Goal: Task Accomplishment & Management: Manage account settings

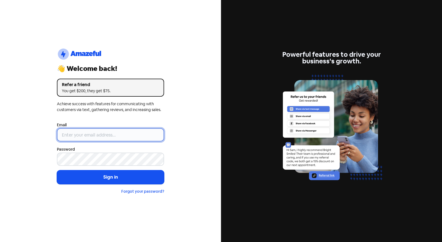
click at [99, 139] on input "email" at bounding box center [110, 134] width 107 height 13
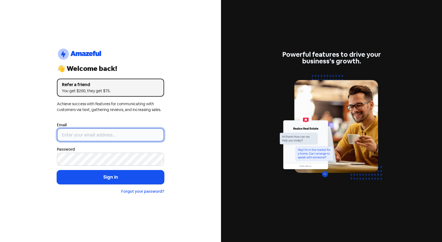
type input "[EMAIL_ADDRESS][PERSON_NAME][DOMAIN_NAME]"
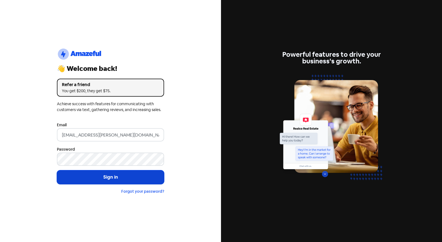
click at [123, 176] on button "Sign in" at bounding box center [110, 177] width 107 height 14
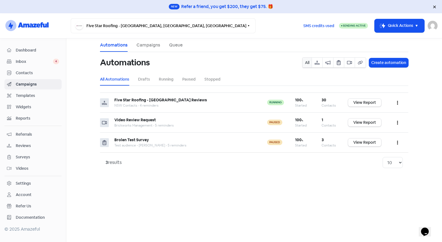
click at [29, 143] on span "Reviews" at bounding box center [37, 146] width 43 height 6
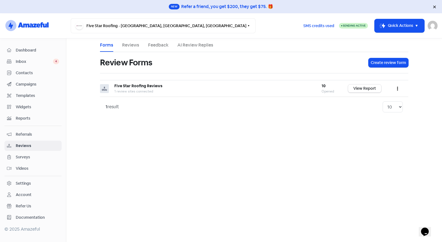
click at [135, 47] on link "Reviews" at bounding box center [130, 45] width 17 height 7
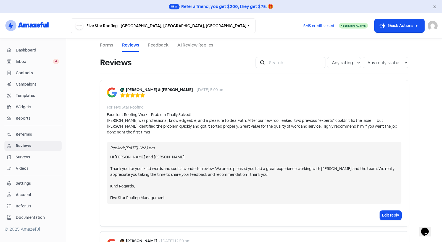
click at [159, 47] on link "Feedback" at bounding box center [158, 45] width 20 height 7
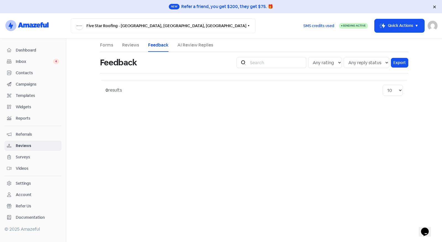
click at [189, 46] on link "AI Review Replies" at bounding box center [195, 45] width 36 height 7
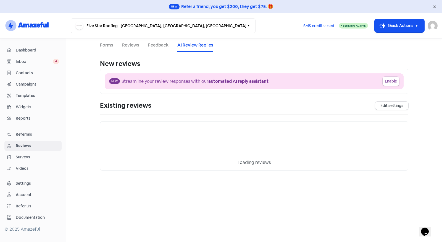
click at [108, 44] on link "Forms" at bounding box center [106, 45] width 13 height 7
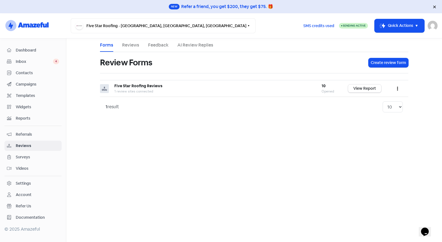
click at [30, 180] on div "Settings" at bounding box center [23, 183] width 15 height 6
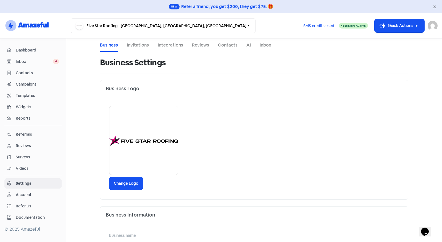
scroll to position [1, 0]
click at [137, 46] on link "Invitations" at bounding box center [138, 44] width 22 height 7
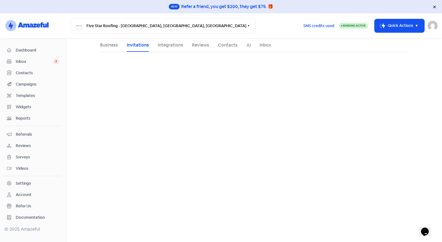
select select "Australia/Sydney"
select select "09:00:00"
select select "17:00:00"
select select "09:00:00"
select select "17:00:00"
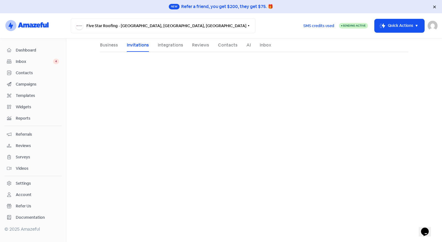
select select "09:00:00"
select select "17:00:00"
select select "09:00:00"
select select "17:00:00"
select select "09:00:00"
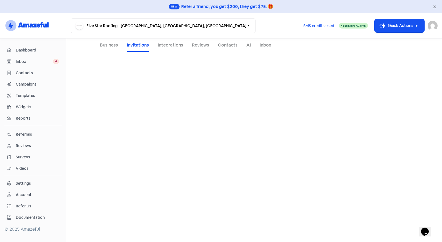
select select "17:00:00"
select select "AU"
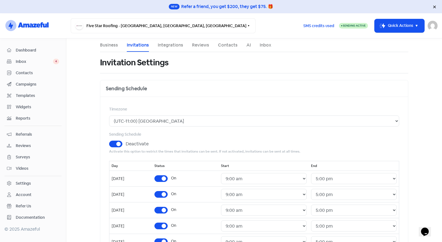
click at [224, 43] on link "Contacts" at bounding box center [228, 45] width 20 height 7
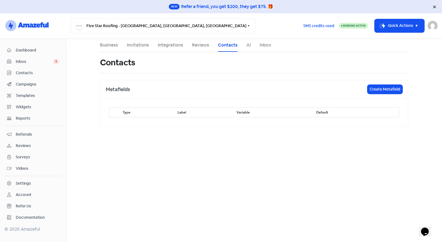
click at [211, 43] on ul "Business Invitations Integrations Reviews Contacts AI Inbox" at bounding box center [254, 45] width 308 height 14
click at [204, 44] on link "Reviews" at bounding box center [200, 45] width 17 height 7
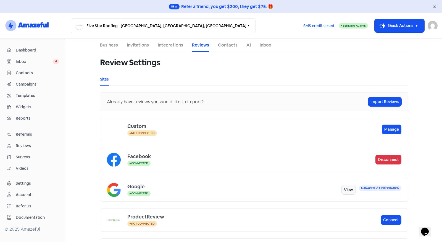
scroll to position [0, 0]
click at [111, 45] on link "Business" at bounding box center [109, 44] width 18 height 7
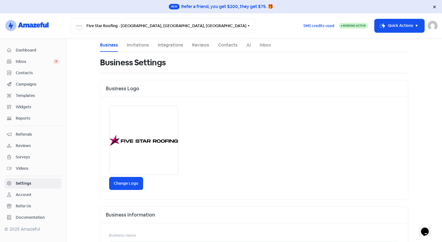
click at [28, 192] on div "Account" at bounding box center [24, 195] width 16 height 6
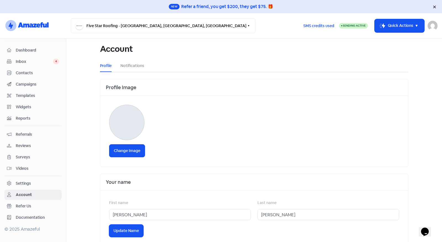
click at [33, 182] on div "Settings" at bounding box center [33, 183] width 52 height 6
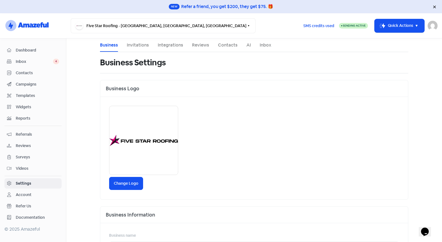
click at [223, 44] on link "Contacts" at bounding box center [228, 45] width 20 height 7
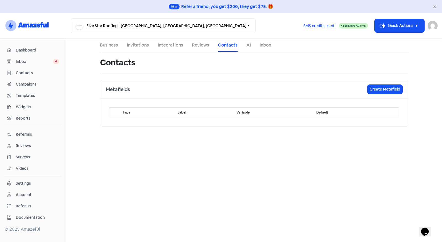
click at [266, 47] on link "Inbox" at bounding box center [266, 45] width 12 height 7
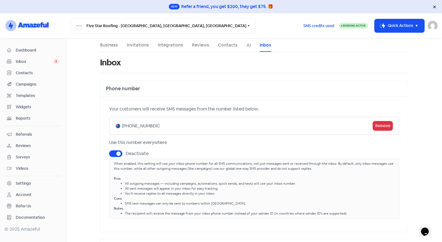
click at [198, 48] on link "Reviews" at bounding box center [200, 45] width 17 height 7
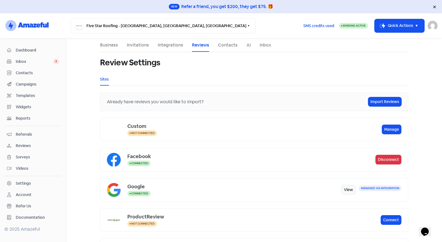
click at [207, 155] on div "Facebook" at bounding box center [251, 155] width 248 height 7
click at [174, 41] on li "Integrations" at bounding box center [170, 44] width 25 height 13
click at [172, 45] on link "Integrations" at bounding box center [170, 45] width 25 height 7
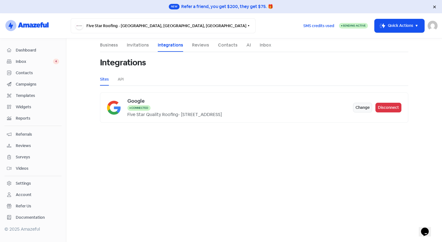
click at [142, 45] on link "Invitations" at bounding box center [138, 45] width 22 height 7
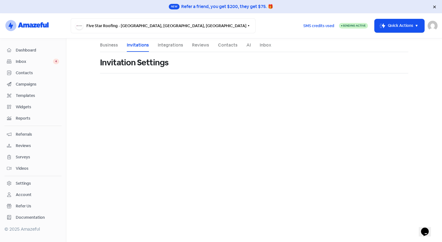
select select "Australia/Sydney"
select select "09:00:00"
select select "17:00:00"
select select "09:00:00"
select select "17:00:00"
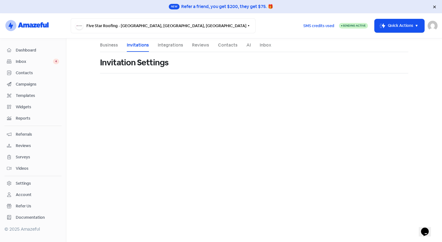
select select "09:00:00"
select select "17:00:00"
select select "09:00:00"
select select "17:00:00"
select select "09:00:00"
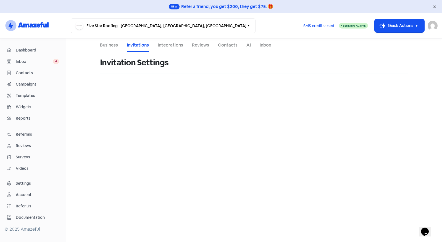
select select "17:00:00"
select select "AU"
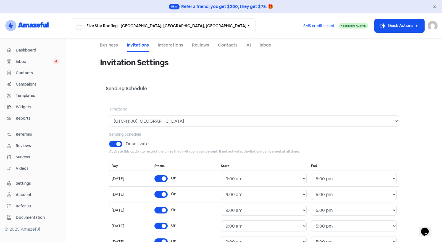
click at [104, 44] on link "Business" at bounding box center [109, 45] width 18 height 7
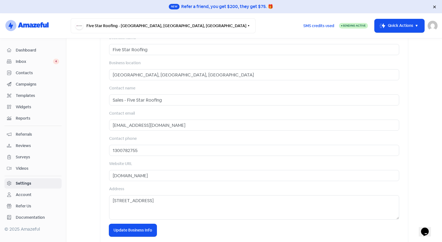
scroll to position [199, 0]
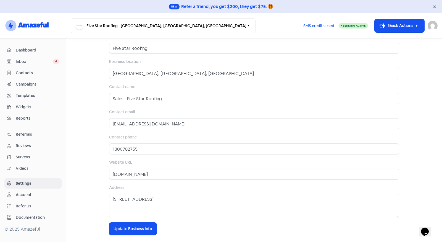
click at [431, 27] on img at bounding box center [433, 26] width 10 height 10
click at [28, 193] on div "Account" at bounding box center [24, 195] width 16 height 6
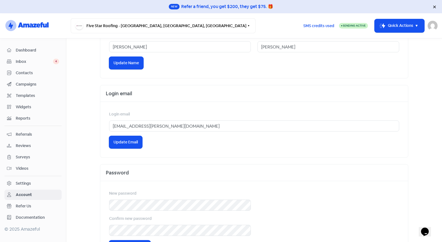
scroll to position [167, 0]
click at [33, 60] on span "Inbox" at bounding box center [34, 62] width 37 height 6
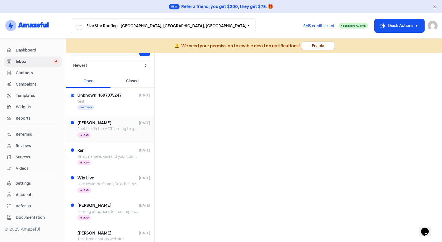
scroll to position [35, 0]
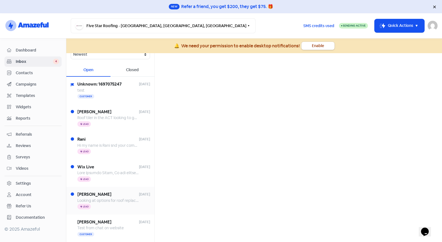
click at [105, 198] on span "Looking at options for roof replacement vs restoration. Ta" at bounding box center [127, 200] width 101 height 5
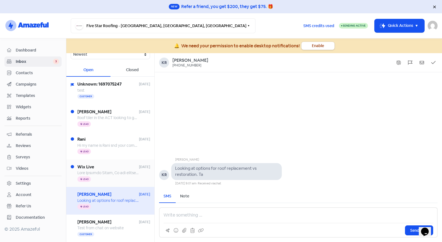
click at [98, 164] on span "Wix Live" at bounding box center [108, 167] width 62 height 6
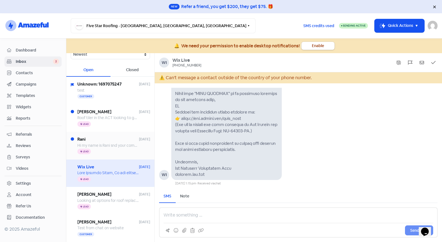
click at [101, 145] on span "Hi my name is Rani snd your company fixed myroof 12 years back. My friend need …" at bounding box center [236, 145] width 318 height 5
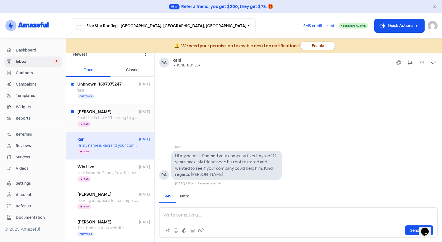
click at [109, 126] on div "Icon For Thunder Lead" at bounding box center [113, 124] width 73 height 7
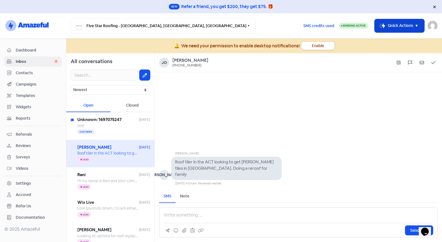
click at [408, 26] on button "Icon For Thunder-move Quick Actions" at bounding box center [400, 25] width 50 height 13
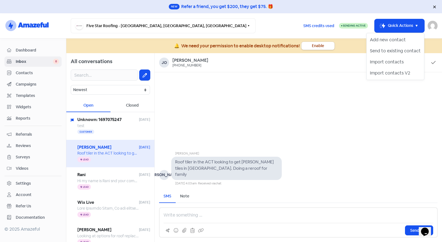
click at [352, 32] on div "SMS credits used Sending Active Icon For Thunder-move Quick Actions Add new con…" at bounding box center [368, 25] width 139 height 15
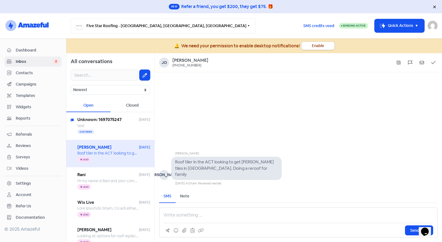
click at [153, 22] on button "Five Star Roofing - [GEOGRAPHIC_DATA], [GEOGRAPHIC_DATA], [GEOGRAPHIC_DATA]" at bounding box center [163, 25] width 185 height 15
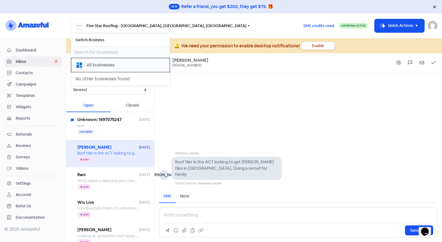
click at [125, 67] on div "All businesses" at bounding box center [120, 65] width 90 height 8
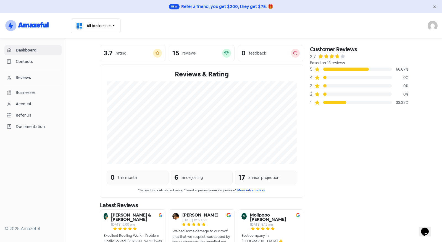
click at [31, 101] on div "Account" at bounding box center [24, 104] width 16 height 6
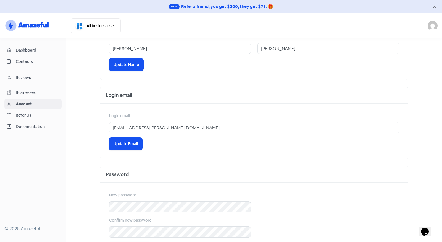
scroll to position [167, 0]
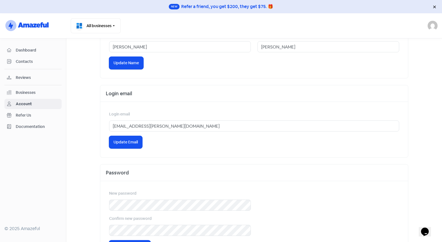
click at [34, 125] on span "Documentation" at bounding box center [37, 127] width 43 height 6
click at [41, 61] on span "Contacts" at bounding box center [37, 62] width 43 height 6
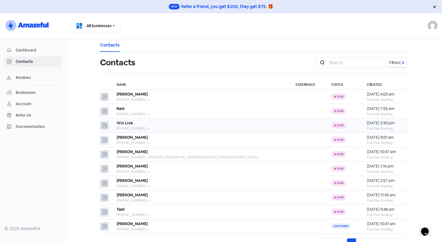
scroll to position [17, 0]
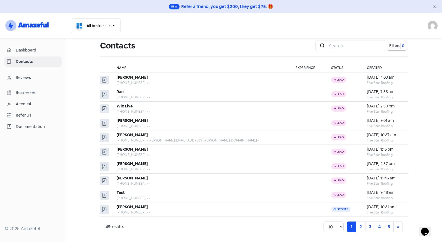
click at [36, 78] on span "Reviews" at bounding box center [37, 78] width 43 height 6
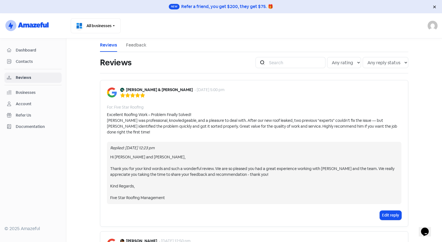
click at [34, 44] on nav "Dashboard Contacts Reviews Businesses Account Refer Us Documentation © 2025 Ama…" at bounding box center [33, 139] width 66 height 203
click at [34, 26] on icon at bounding box center [34, 25] width 3 height 4
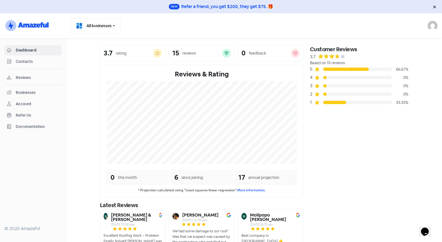
scroll to position [1, 0]
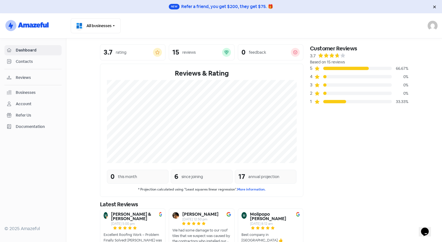
click at [437, 26] on img at bounding box center [433, 26] width 10 height 10
click at [32, 76] on span "Reviews" at bounding box center [37, 78] width 43 height 6
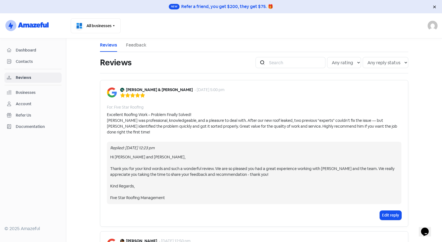
click at [32, 25] on icon at bounding box center [31, 25] width 4 height 4
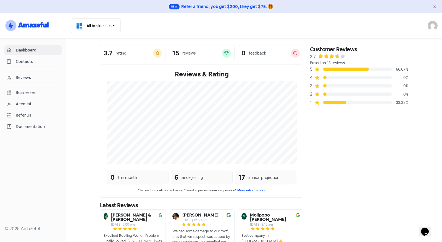
click at [43, 50] on span "Dashboard" at bounding box center [37, 50] width 43 height 6
click at [36, 78] on span "Reviews" at bounding box center [37, 78] width 43 height 6
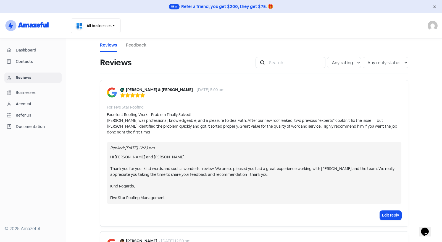
click at [37, 63] on span "Contacts" at bounding box center [37, 62] width 43 height 6
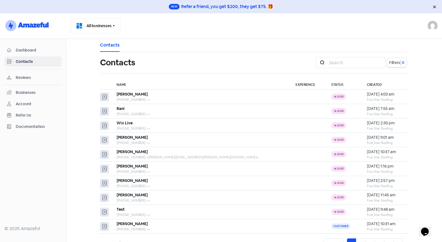
click at [37, 49] on span "Dashboard" at bounding box center [37, 50] width 43 height 6
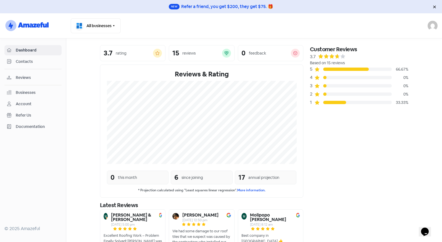
click at [28, 91] on div "Businesses" at bounding box center [26, 93] width 20 height 6
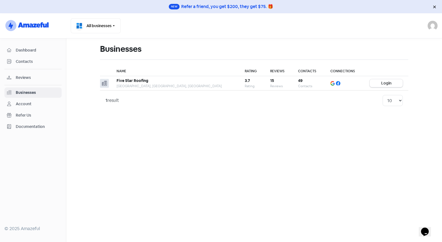
click at [39, 101] on div "Account" at bounding box center [33, 104] width 52 height 6
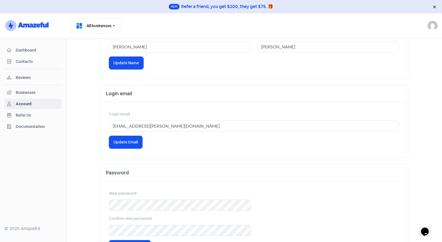
scroll to position [167, 0]
click at [33, 48] on span "Dashboard" at bounding box center [37, 50] width 43 height 6
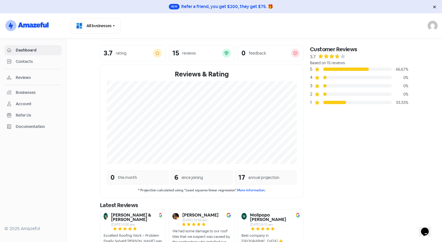
click at [31, 58] on div "Contacts" at bounding box center [33, 61] width 52 height 6
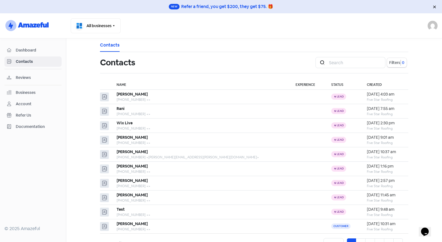
click at [29, 74] on div "Reviews" at bounding box center [33, 77] width 52 height 6
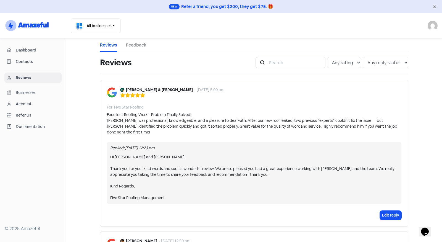
click at [127, 44] on link "Feedback" at bounding box center [136, 45] width 20 height 7
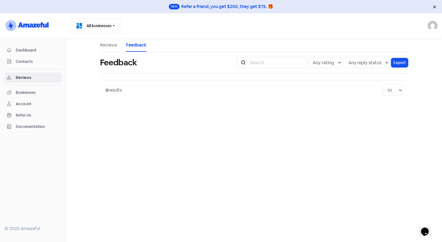
click at [111, 43] on link "Reviews" at bounding box center [108, 45] width 17 height 7
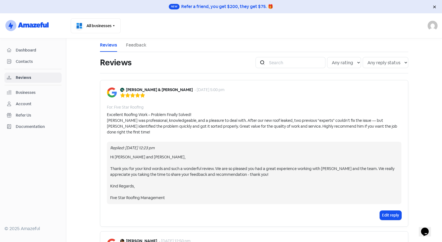
click at [41, 25] on icon at bounding box center [41, 24] width 3 height 5
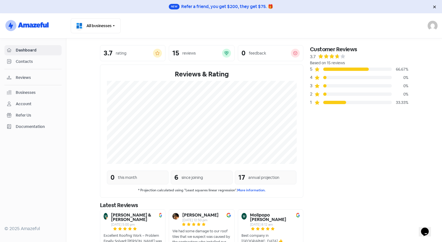
click at [432, 28] on img at bounding box center [433, 26] width 10 height 10
click at [27, 91] on div "Businesses" at bounding box center [26, 93] width 20 height 6
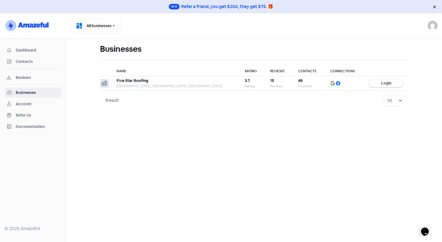
click at [37, 105] on div "Account" at bounding box center [33, 104] width 52 height 6
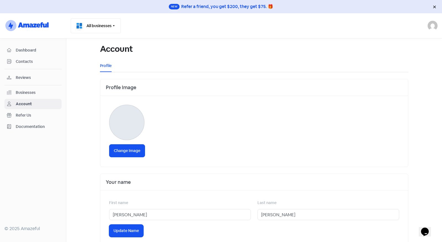
click at [95, 27] on button "All businesses" at bounding box center [96, 25] width 50 height 15
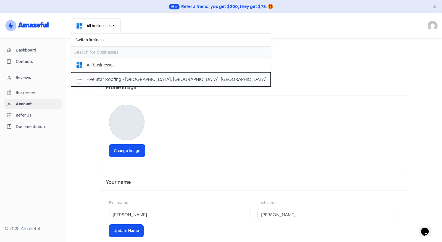
click at [102, 79] on div "Five Star Roofing - [GEOGRAPHIC_DATA], [GEOGRAPHIC_DATA], [GEOGRAPHIC_DATA]" at bounding box center [177, 79] width 180 height 7
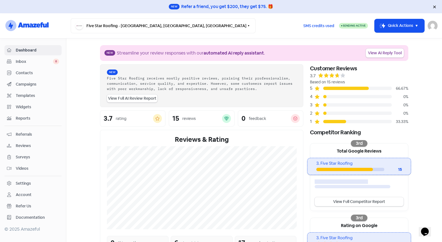
click at [35, 143] on span "Reviews" at bounding box center [37, 146] width 43 height 6
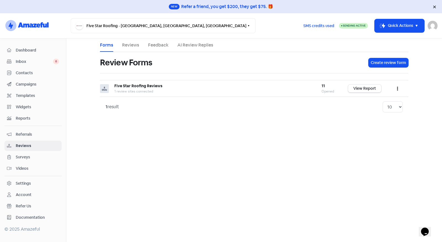
click at [35, 64] on link "Inbox 0" at bounding box center [32, 61] width 57 height 10
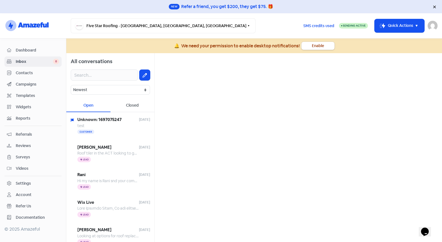
click at [36, 192] on div "Account" at bounding box center [33, 194] width 52 height 6
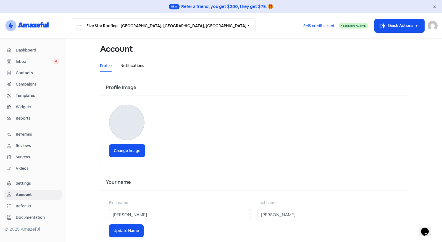
click at [135, 64] on link "Notifications" at bounding box center [133, 66] width 24 height 6
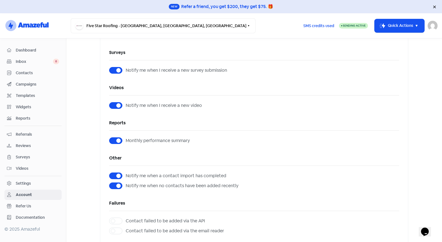
scroll to position [201, 0]
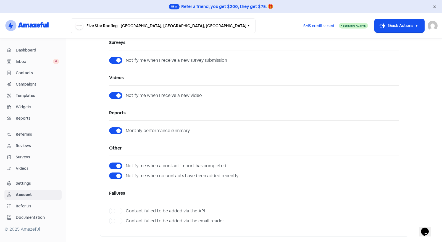
click at [38, 180] on div "Settings" at bounding box center [33, 183] width 52 height 6
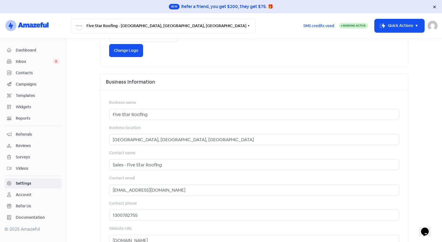
scroll to position [132, 0]
